Goal: Communication & Community: Share content

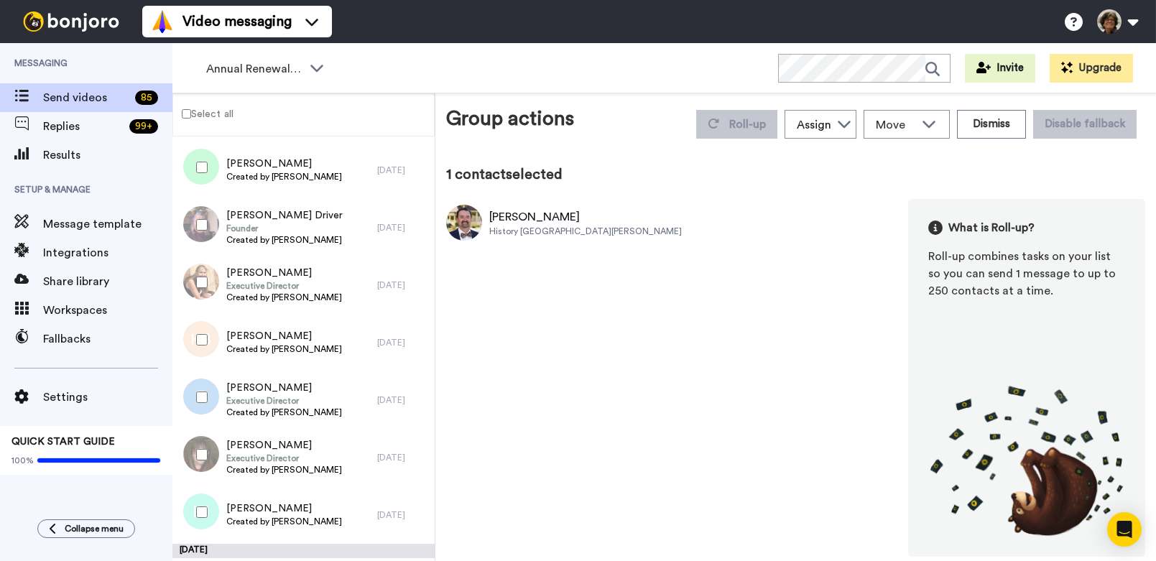
scroll to position [2161, 0]
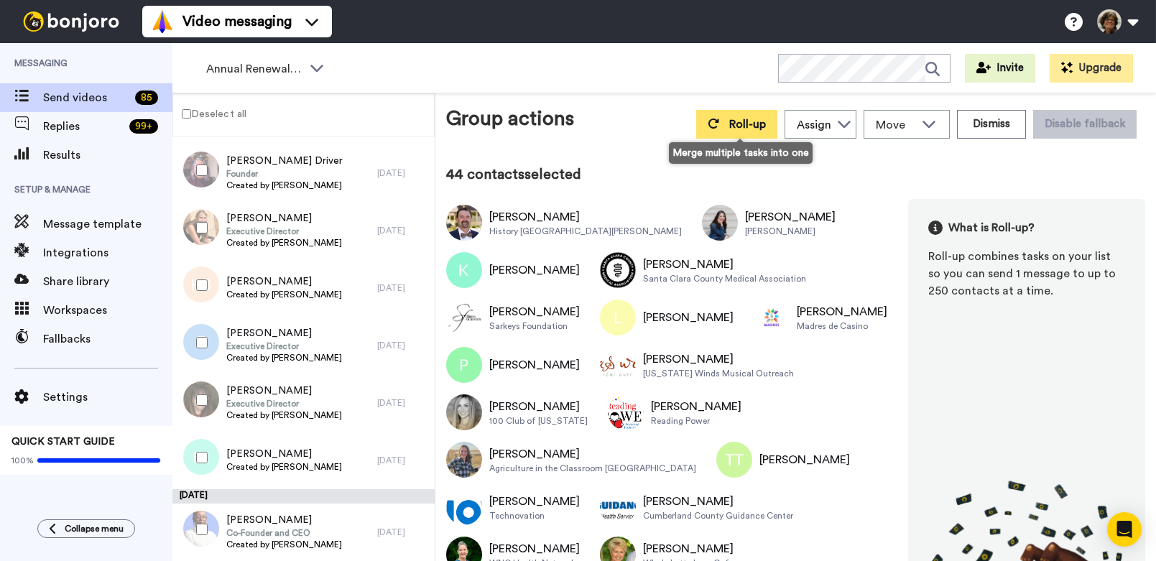
click at [740, 129] on span "Roll-up" at bounding box center [747, 124] width 37 height 11
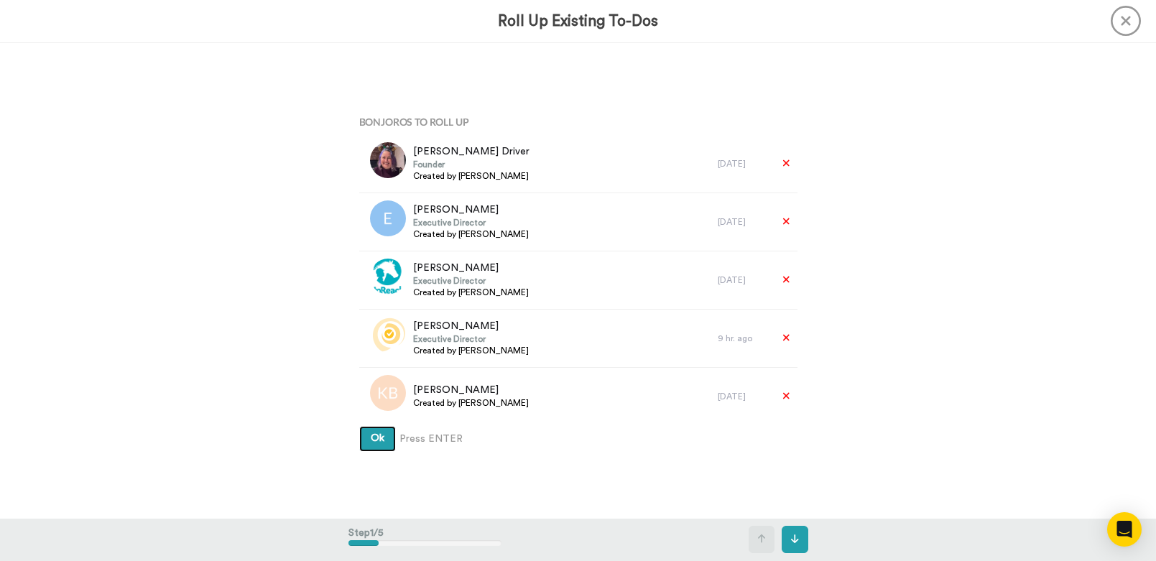
click at [359, 426] on button "Ok" at bounding box center [377, 439] width 37 height 26
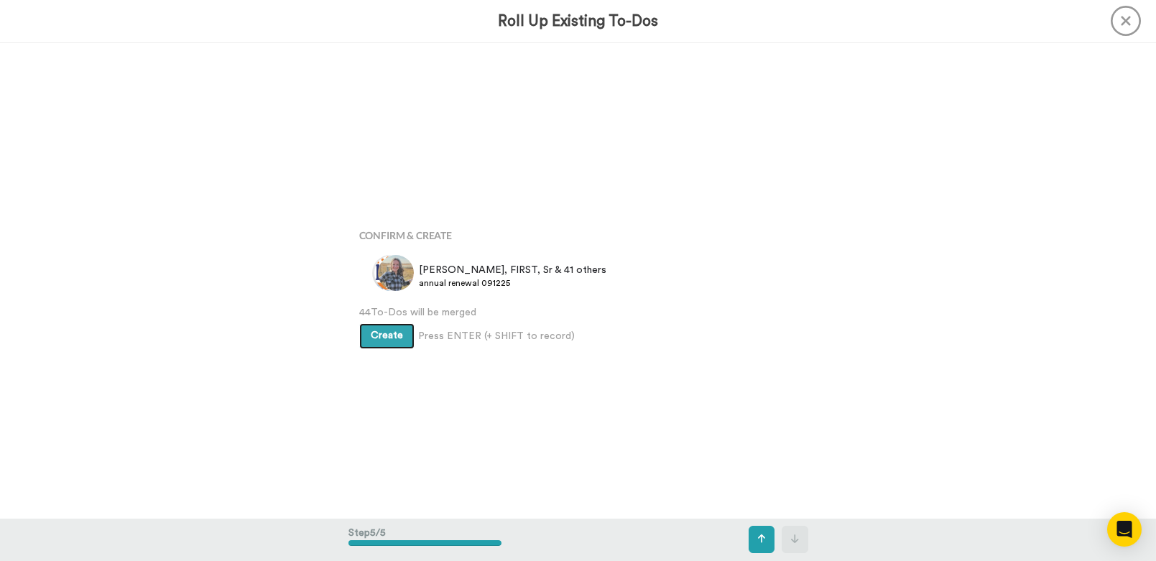
scroll to position [1903, 0]
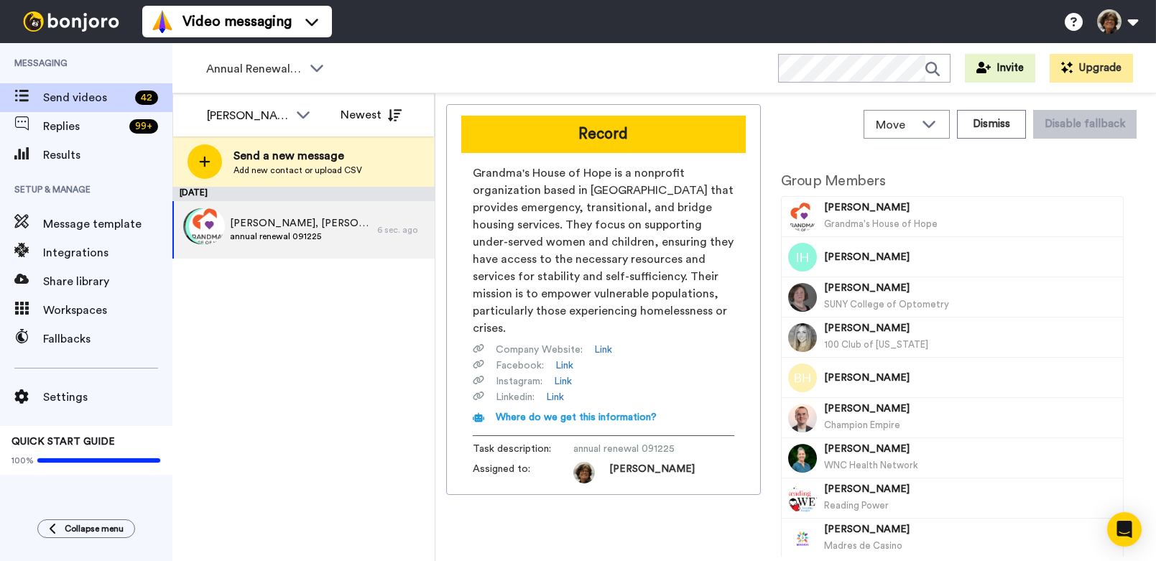
click at [637, 134] on button "Record" at bounding box center [603, 134] width 284 height 37
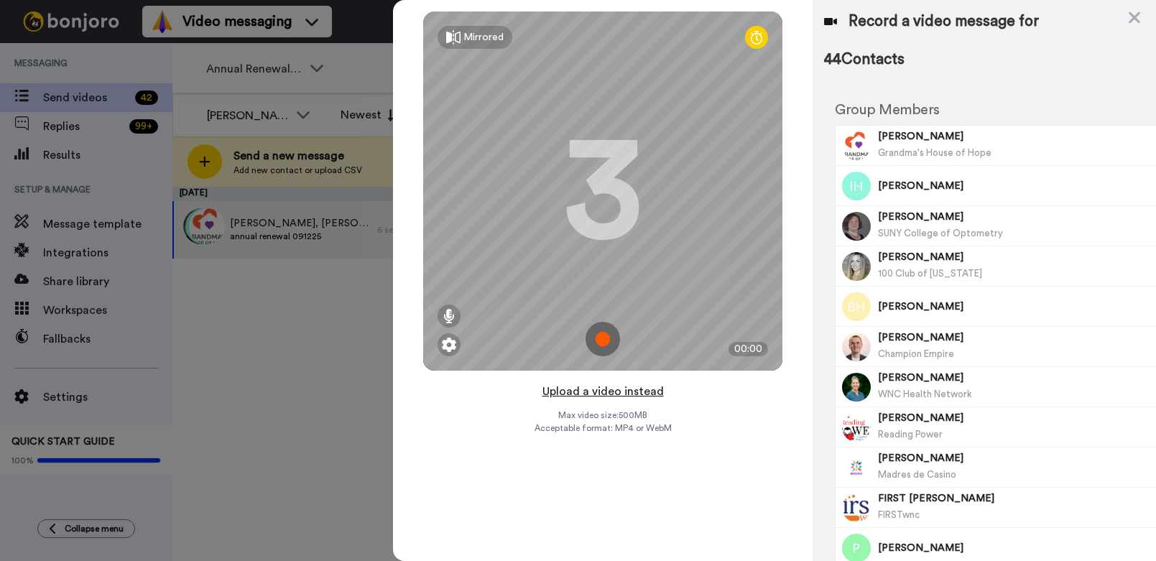
click at [585, 392] on button "Upload a video instead" at bounding box center [603, 391] width 130 height 19
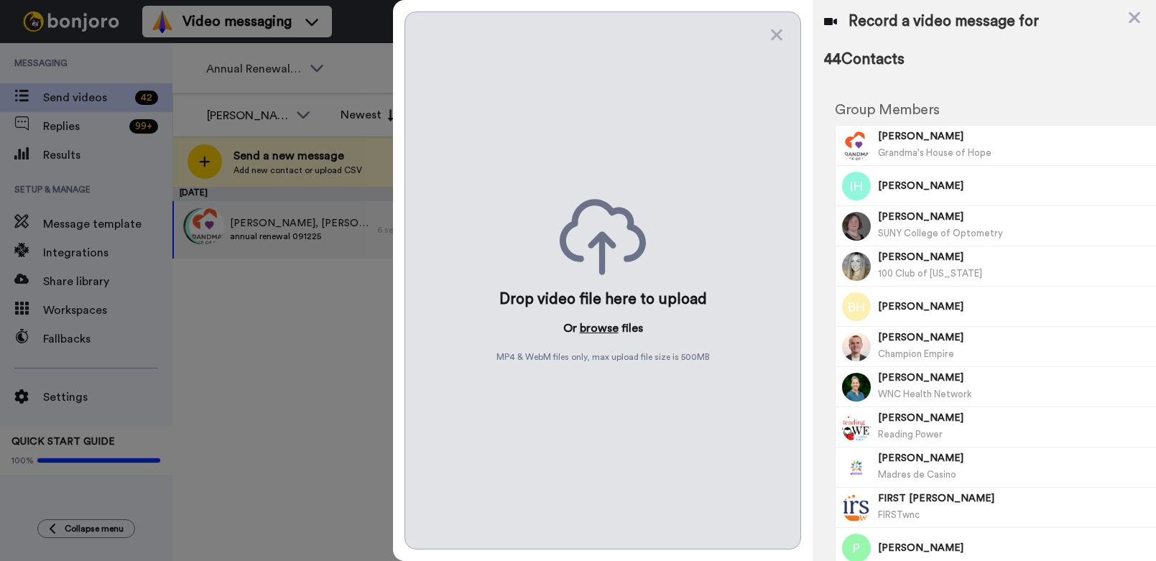
click at [593, 330] on button "browse" at bounding box center [599, 328] width 39 height 17
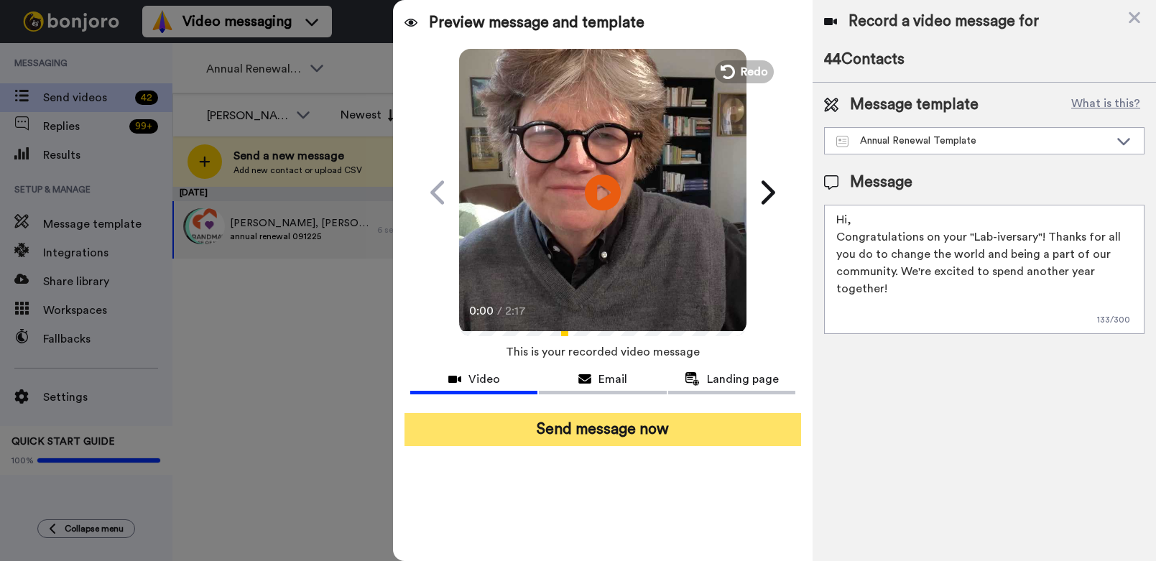
click at [651, 427] on button "Send message now" at bounding box center [602, 429] width 396 height 33
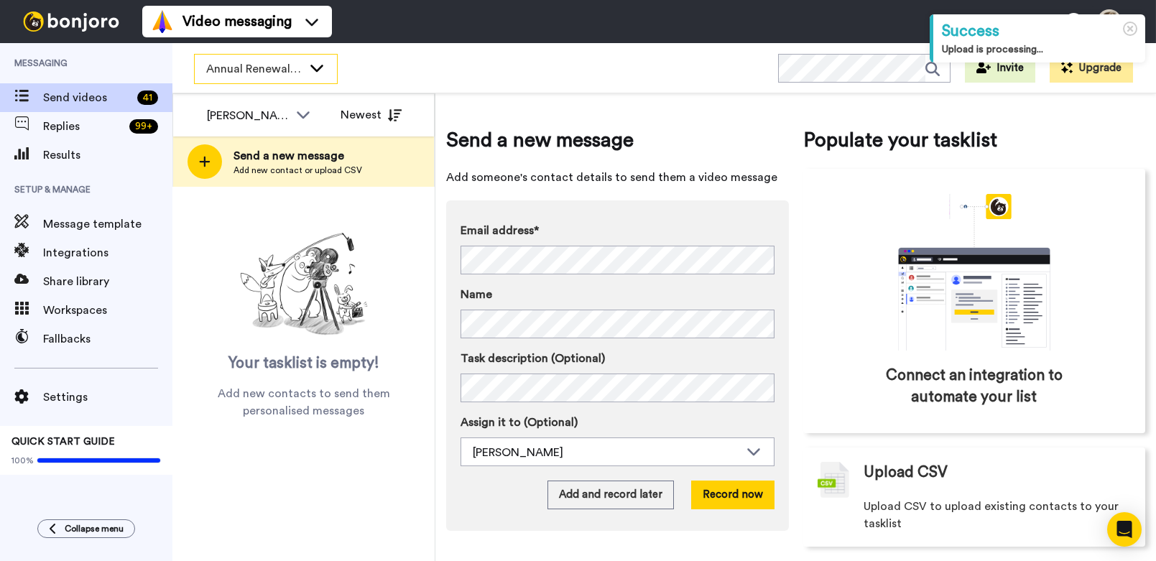
click at [269, 67] on span "Annual Renewals Video" at bounding box center [254, 68] width 96 height 17
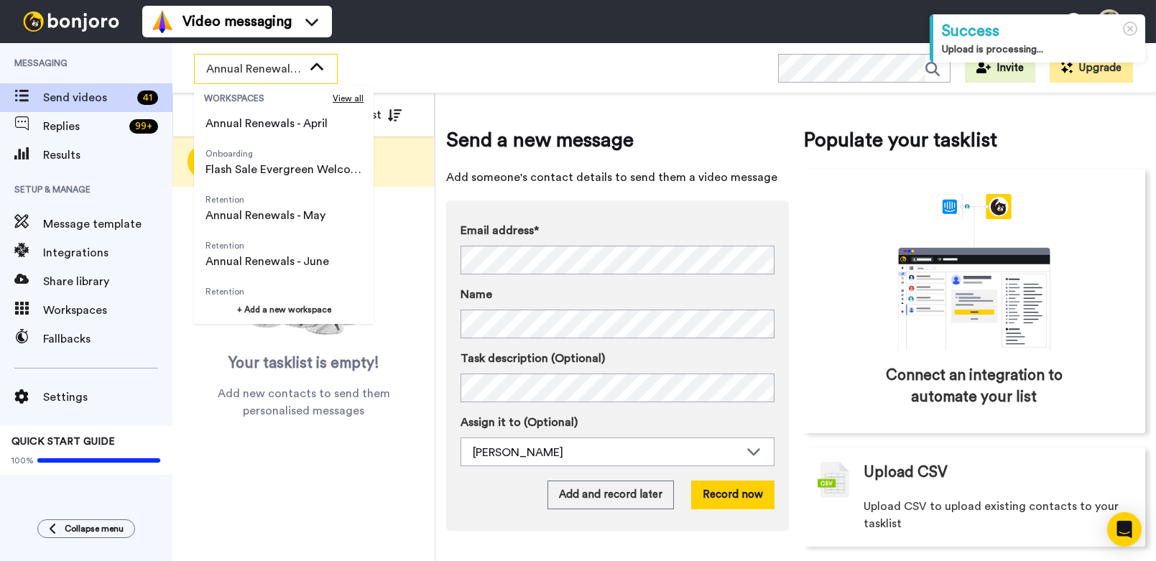
scroll to position [506, 0]
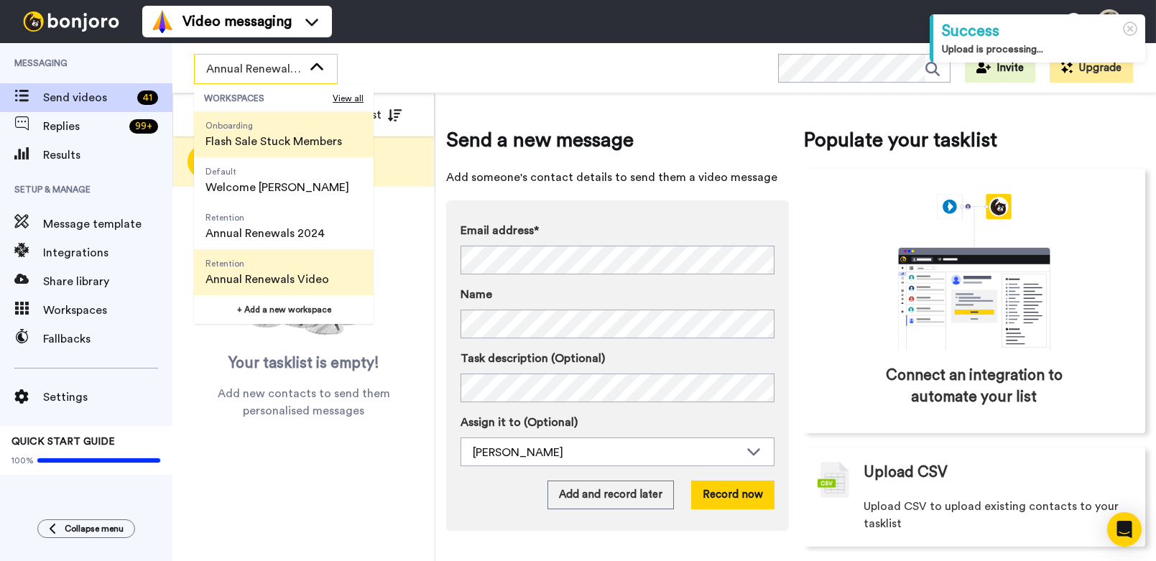
click at [241, 136] on span "Flash Sale Stuck Members" at bounding box center [273, 141] width 136 height 17
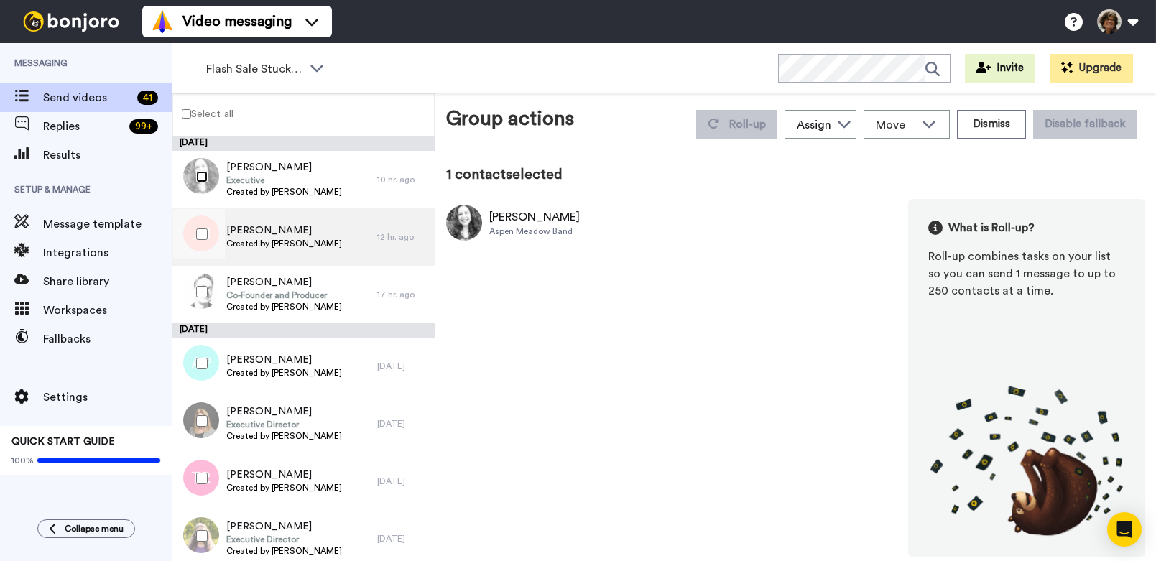
scroll to position [6, 0]
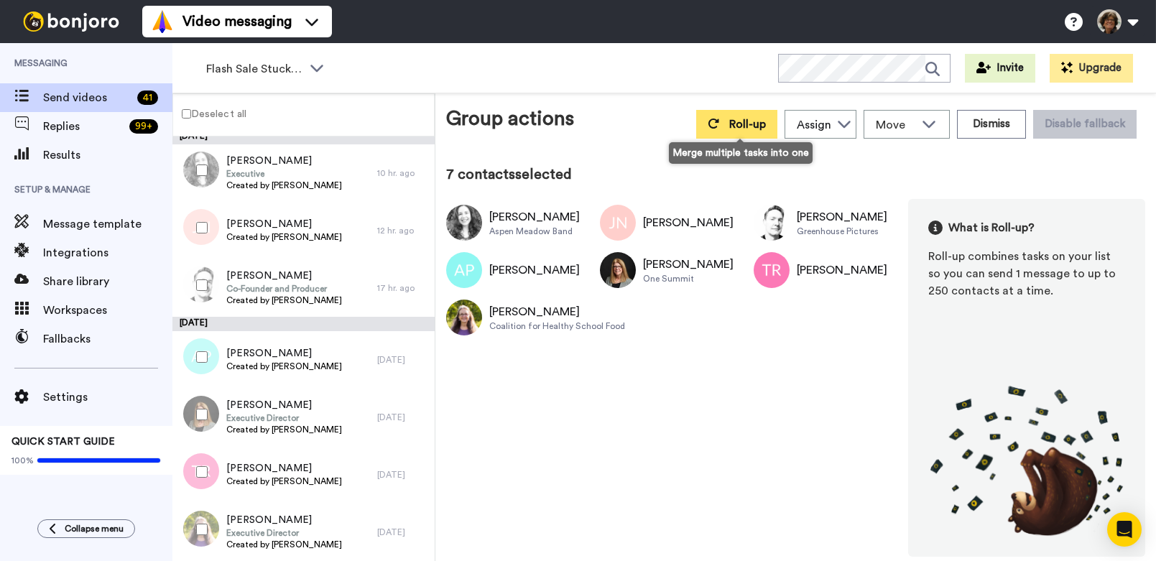
click at [744, 123] on span "Roll-up" at bounding box center [747, 124] width 37 height 11
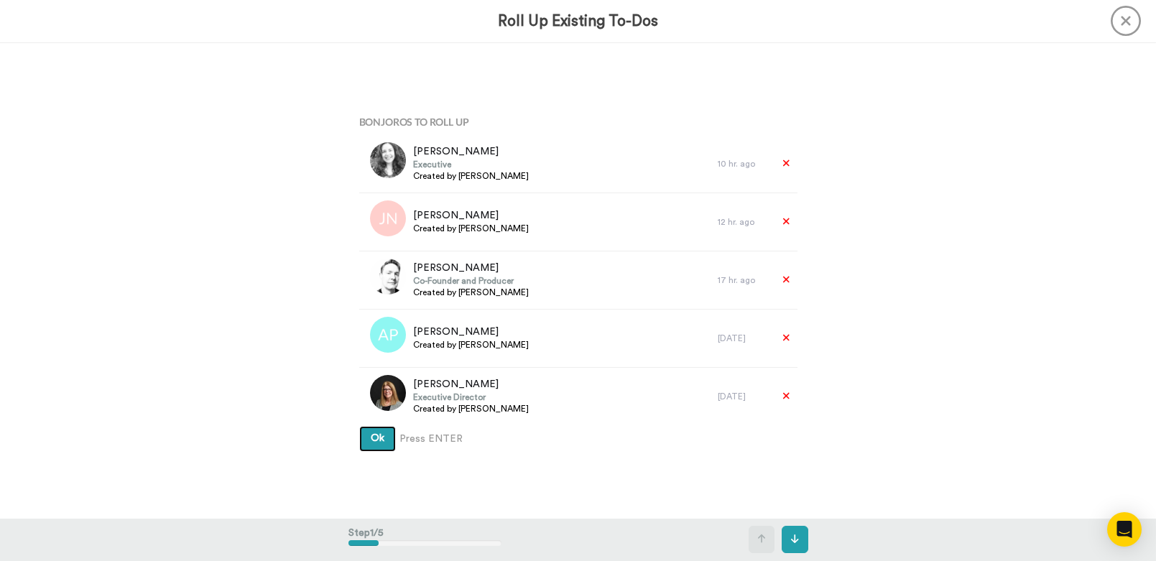
click at [359, 426] on button "Ok" at bounding box center [377, 439] width 37 height 26
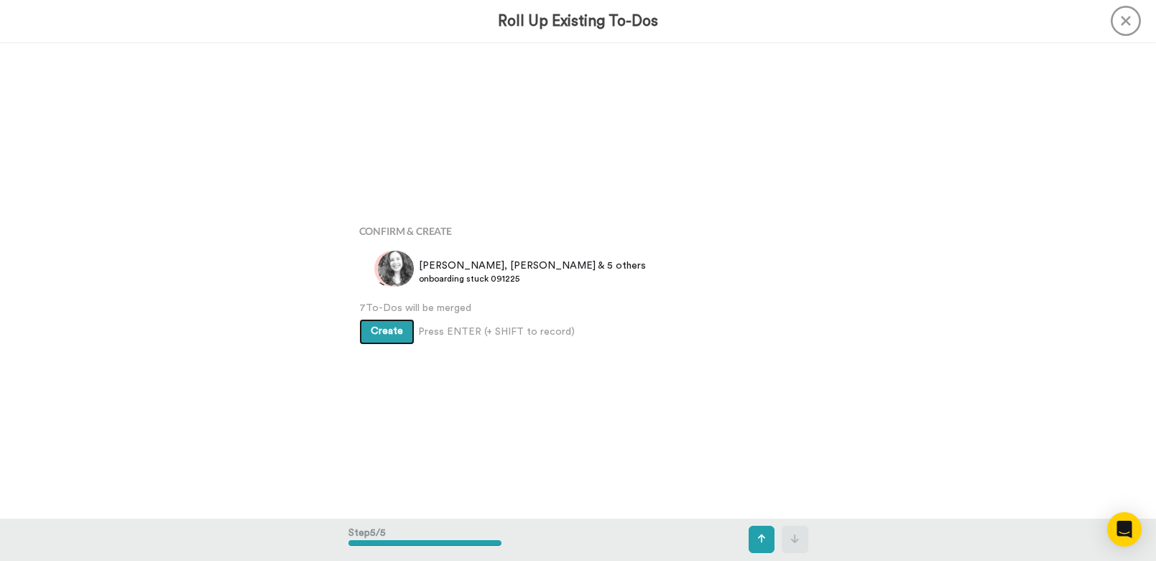
scroll to position [1903, 0]
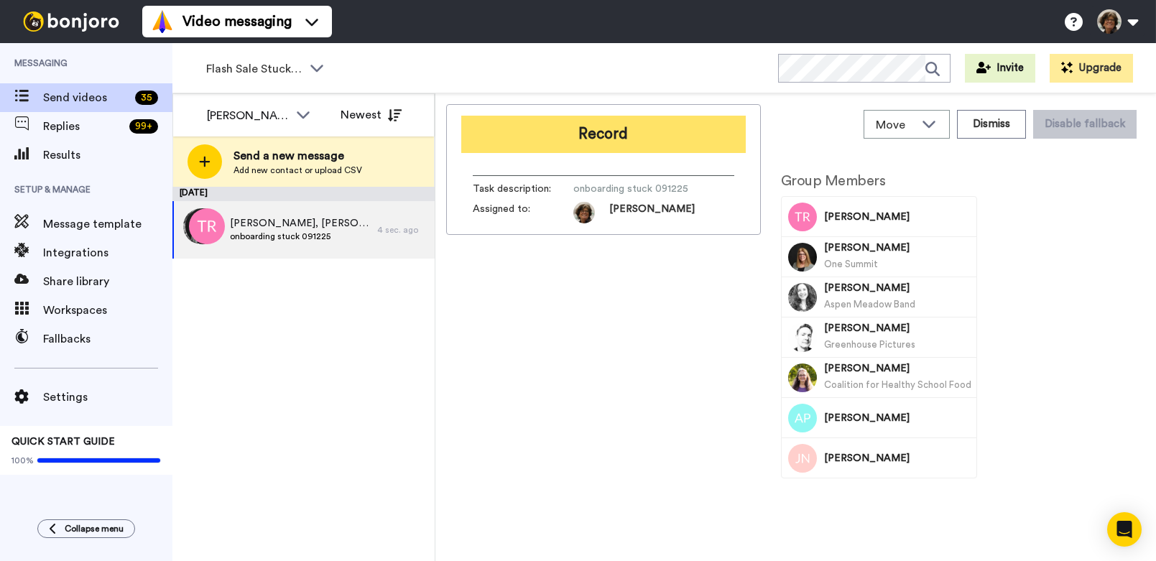
click at [509, 139] on button "Record" at bounding box center [603, 134] width 284 height 37
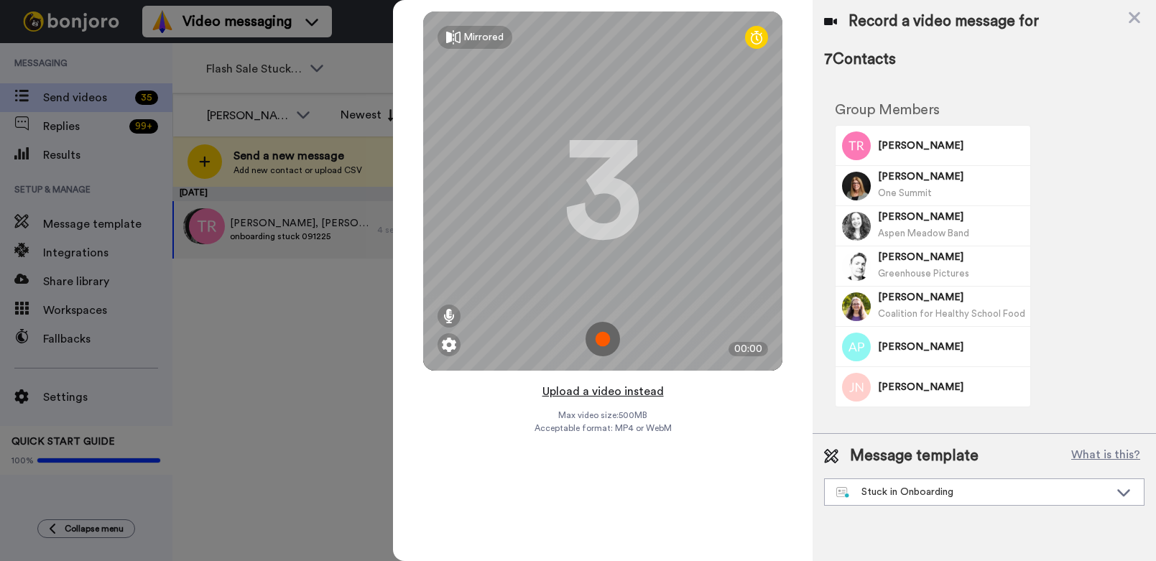
click at [593, 386] on button "Upload a video instead" at bounding box center [603, 391] width 130 height 19
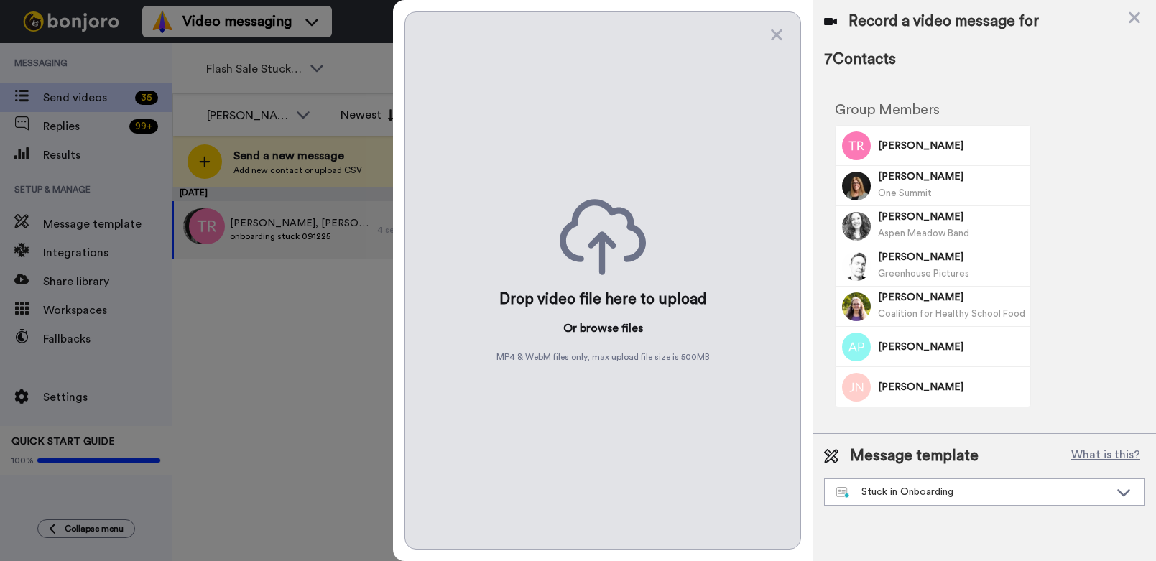
click at [594, 326] on button "browse" at bounding box center [599, 328] width 39 height 17
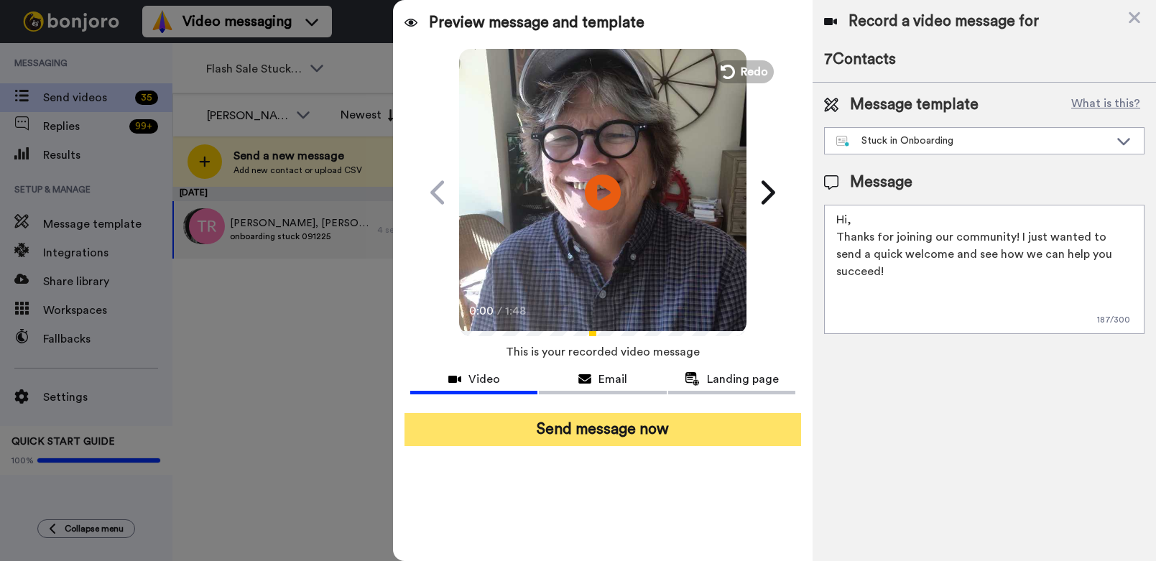
click at [652, 424] on button "Send message now" at bounding box center [602, 429] width 396 height 33
